Goal: Use online tool/utility: Utilize a website feature to perform a specific function

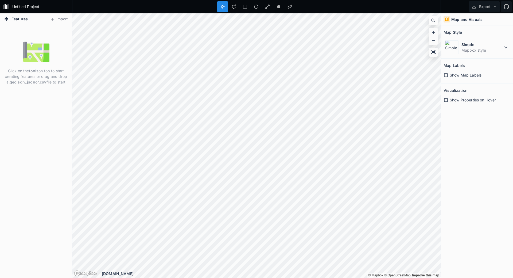
click at [61, 21] on button "Import" at bounding box center [59, 19] width 23 height 9
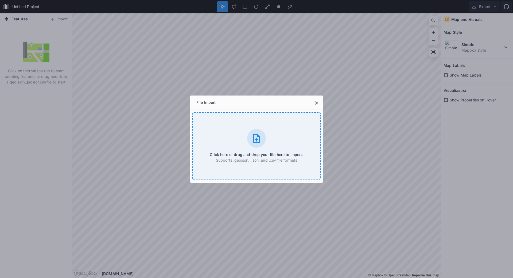
click at [223, 134] on div "Click here or drag and drop your file here to import. Supports .geojson, .json,…" at bounding box center [256, 146] width 128 height 68
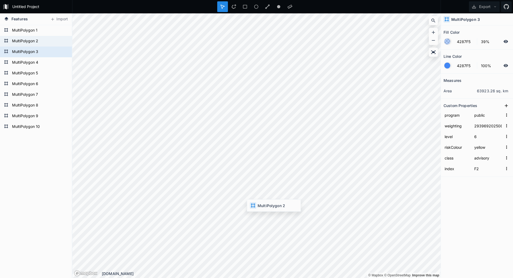
type input "29399620250827190000"
type input "warning"
type input "F1"
type input "29396920250827125000"
type input "advisory"
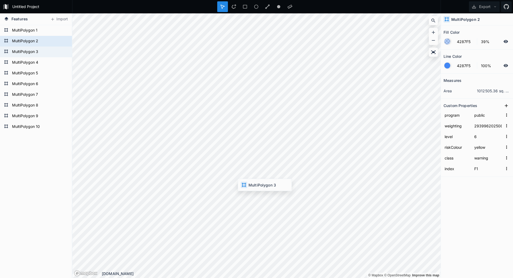
type input "F2"
type input "29399620250827190000"
type input "warning"
type input "F1"
type input "29197420250827100000"
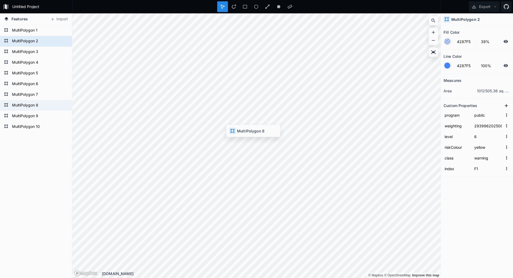
type input "8"
type input "F7"
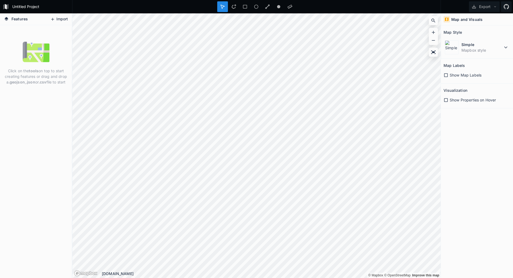
click at [57, 22] on button "Import" at bounding box center [59, 19] width 23 height 9
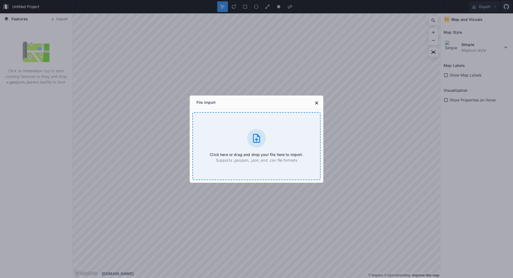
click at [237, 136] on div "Click here or drag and drop your file here to import. Supports .geojson, .json,…" at bounding box center [256, 146] width 128 height 68
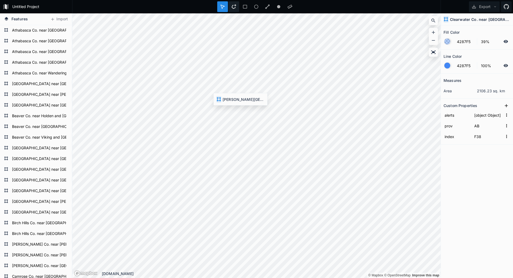
type input "F91"
type input "BC"
drag, startPoint x: 472, startPoint y: 137, endPoint x: 476, endPoint y: 137, distance: 4.0
click at [475, 137] on form "index F281" at bounding box center [477, 136] width 67 height 11
click at [479, 137] on input "F281" at bounding box center [488, 136] width 30 height 8
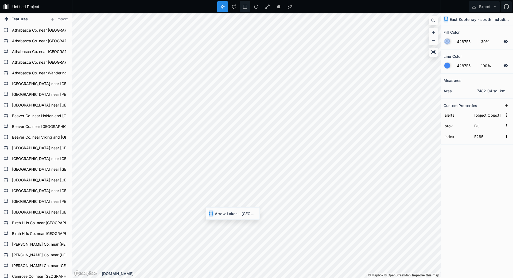
type input "F281"
type input "AB"
type input "F91"
type input "BC"
type input "F281"
